Goal: Information Seeking & Learning: Check status

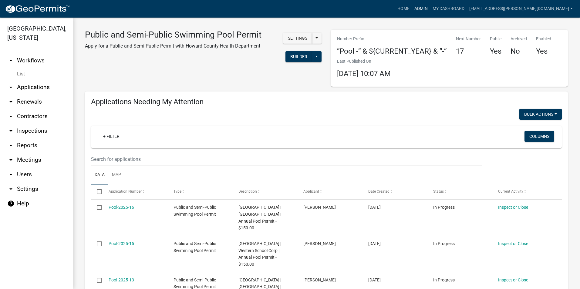
click at [430, 12] on link "Admin" at bounding box center [421, 9] width 18 height 12
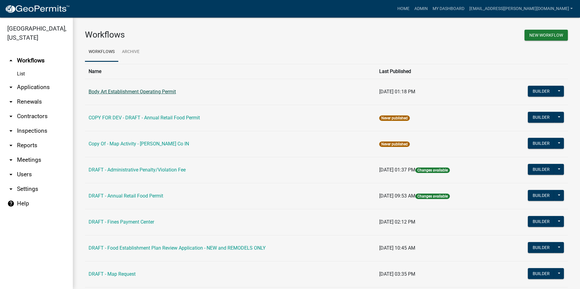
click at [176, 90] on link "Body Art Establishment Operating Permit" at bounding box center [132, 92] width 87 height 6
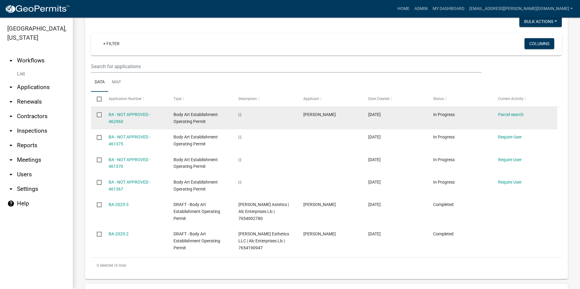
scroll to position [61, 0]
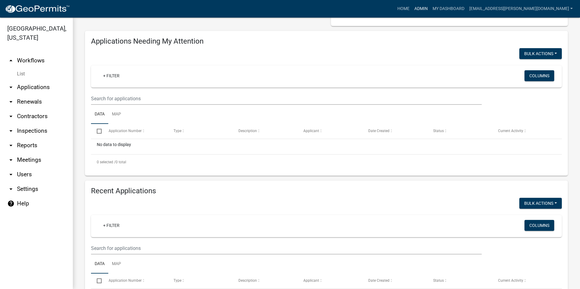
click at [430, 9] on link "Admin" at bounding box center [421, 9] width 18 height 12
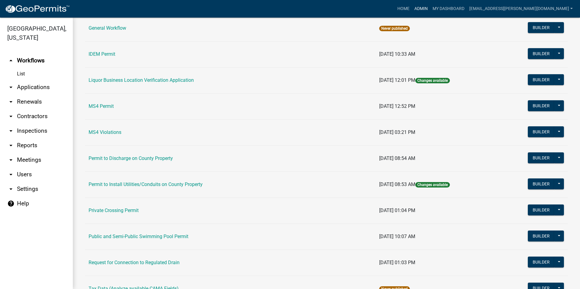
scroll to position [485, 0]
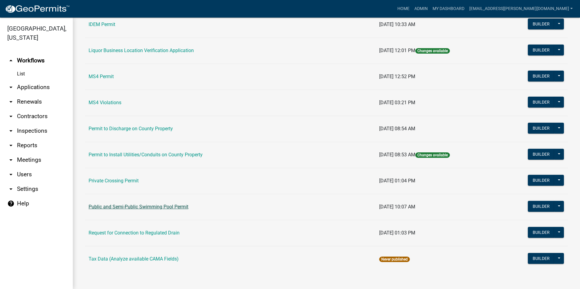
click at [166, 208] on link "Public and Semi-Public Swimming Pool Permit" at bounding box center [139, 207] width 100 height 6
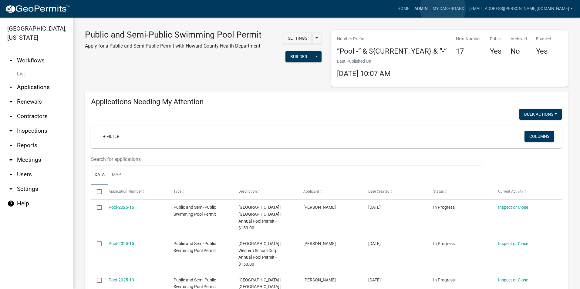
click at [430, 9] on link "Admin" at bounding box center [421, 9] width 18 height 12
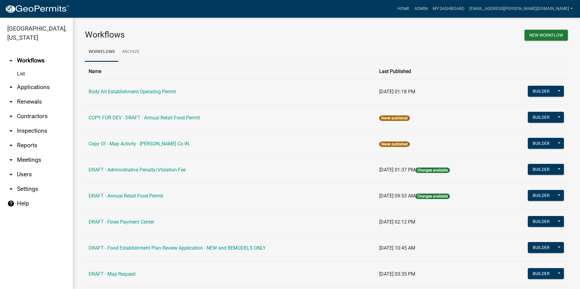
click at [161, 89] on td "Body Art Establishment Operating Permit" at bounding box center [230, 92] width 291 height 26
click at [161, 92] on link "Body Art Establishment Operating Permit" at bounding box center [132, 92] width 87 height 6
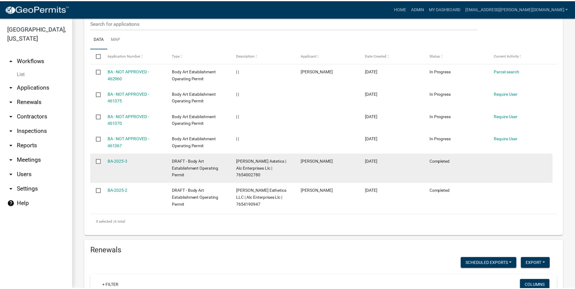
scroll to position [292, 0]
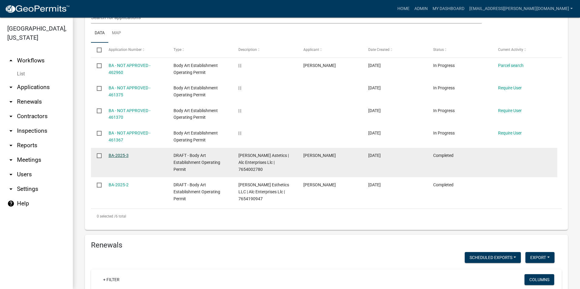
click at [123, 156] on link "BA-2025-3" at bounding box center [119, 155] width 20 height 5
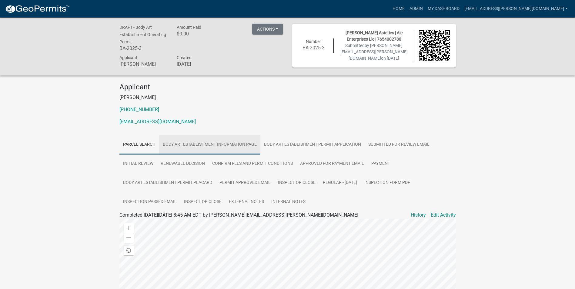
click at [239, 143] on link "Body Art Establishment Information Page" at bounding box center [209, 144] width 101 height 19
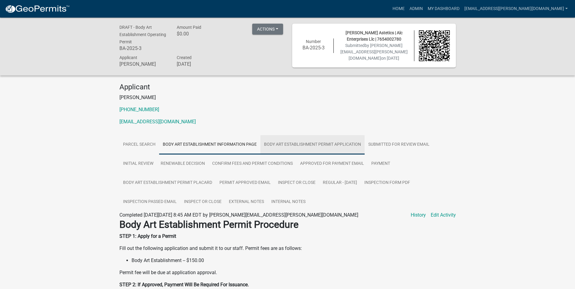
click at [298, 150] on link "Body Art Establishment Permit Application" at bounding box center [313, 144] width 104 height 19
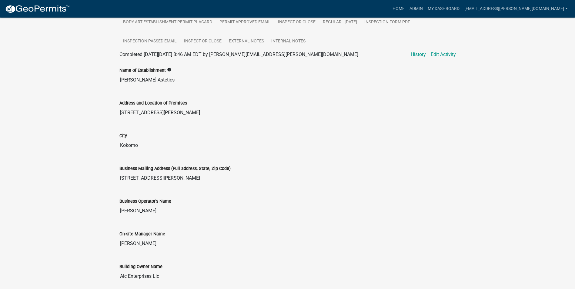
scroll to position [39, 0]
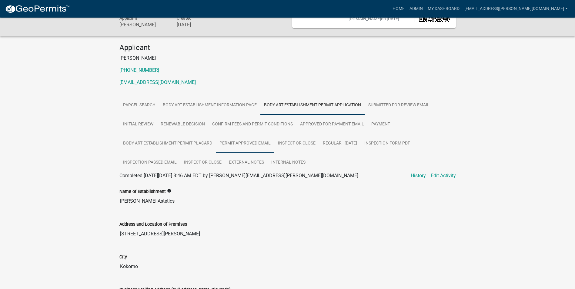
click at [266, 143] on link "Permit Approved Email" at bounding box center [245, 143] width 59 height 19
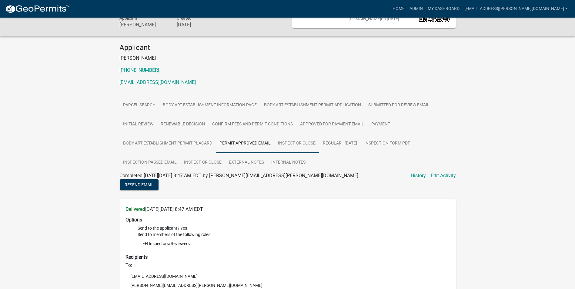
click at [305, 142] on link "Inspect or Close" at bounding box center [296, 143] width 45 height 19
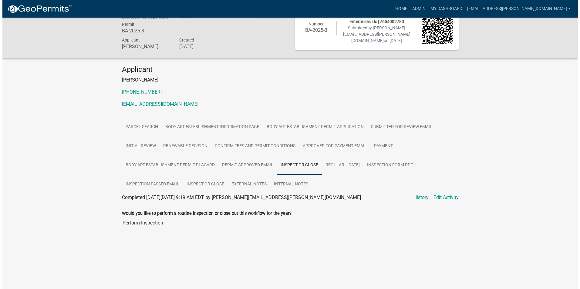
scroll to position [0, 0]
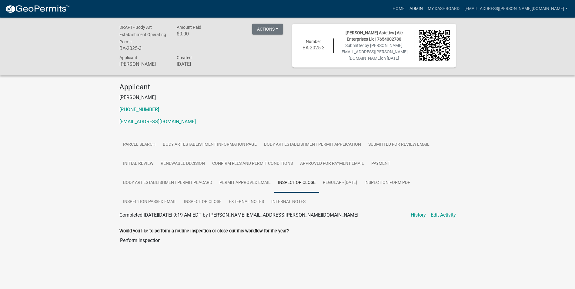
click at [426, 9] on link "Admin" at bounding box center [416, 9] width 18 height 12
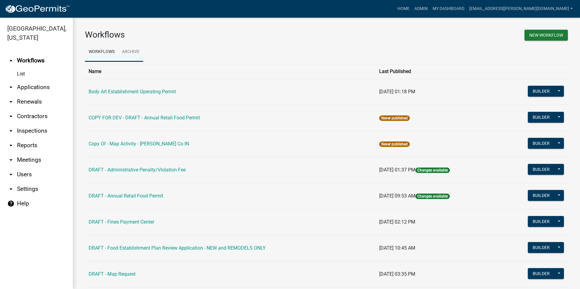
click at [135, 51] on link "Archive" at bounding box center [130, 51] width 25 height 19
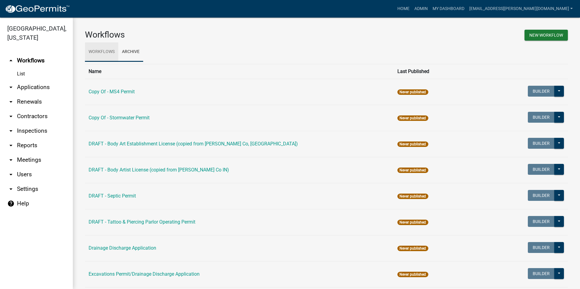
click at [114, 55] on link "Workflows" at bounding box center [101, 51] width 33 height 19
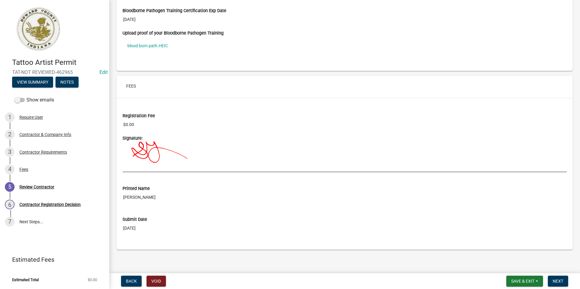
scroll to position [501, 0]
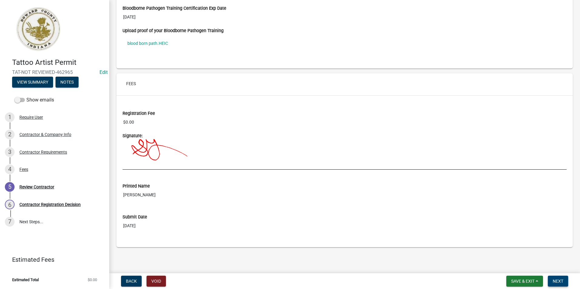
click at [561, 282] on span "Next" at bounding box center [558, 281] width 11 height 5
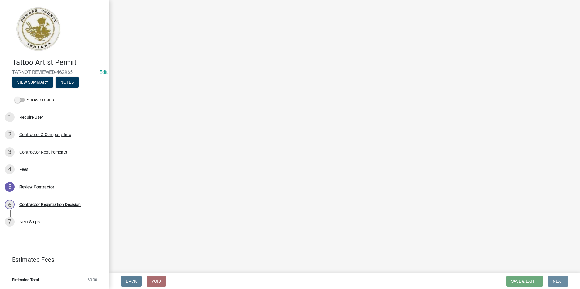
scroll to position [0, 0]
